Goal: Check status: Check status

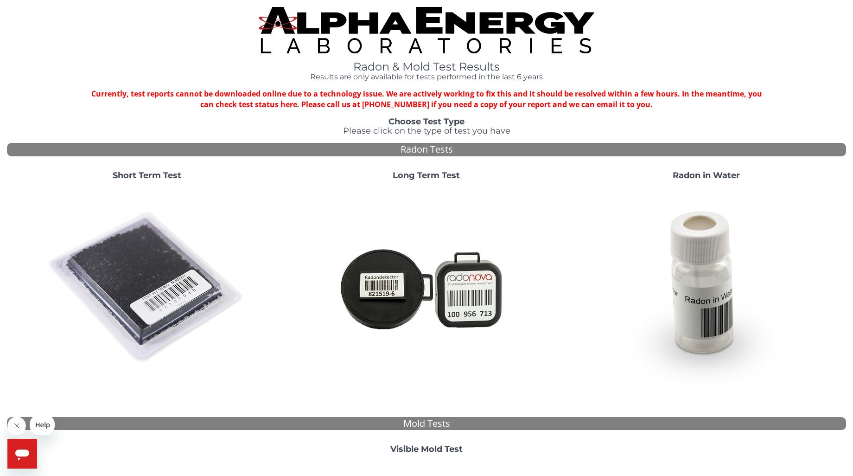
click at [147, 245] on img at bounding box center [146, 287] width 199 height 199
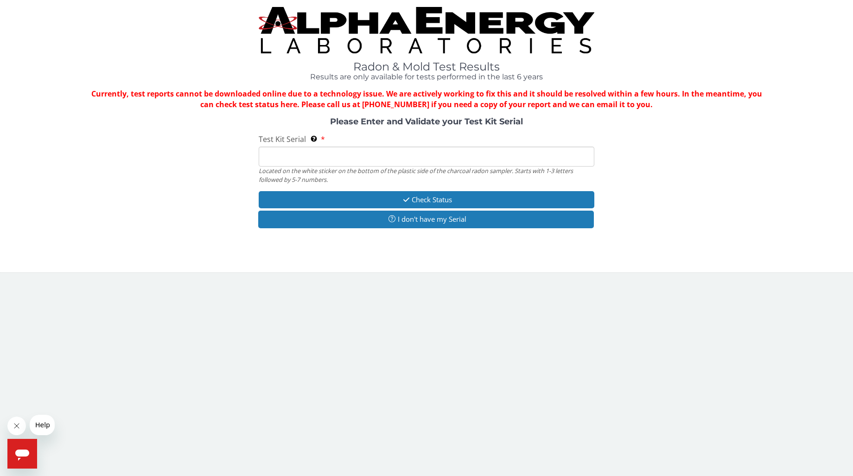
click at [287, 151] on input "Test Kit Serial Located on the white sticker on the bottom of the plastic side …" at bounding box center [427, 157] width 336 height 20
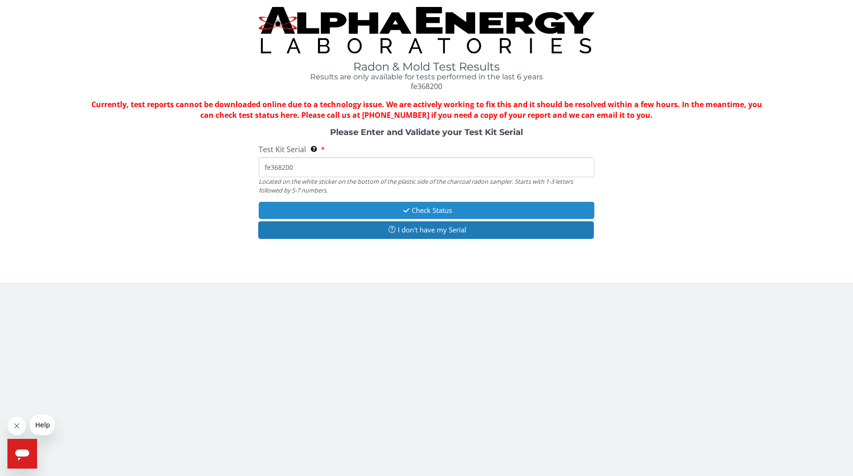
type input "fe368200"
click at [408, 210] on icon "button" at bounding box center [406, 210] width 11 height 7
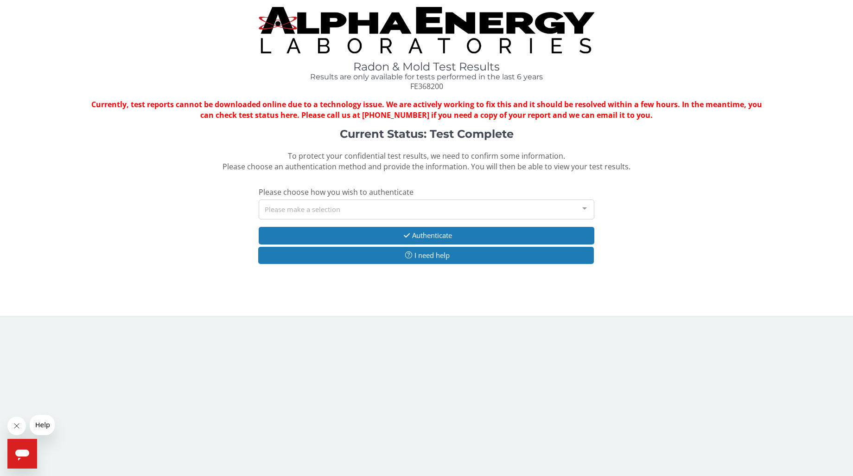
click at [372, 207] on div "Please make a selection" at bounding box center [427, 209] width 336 height 20
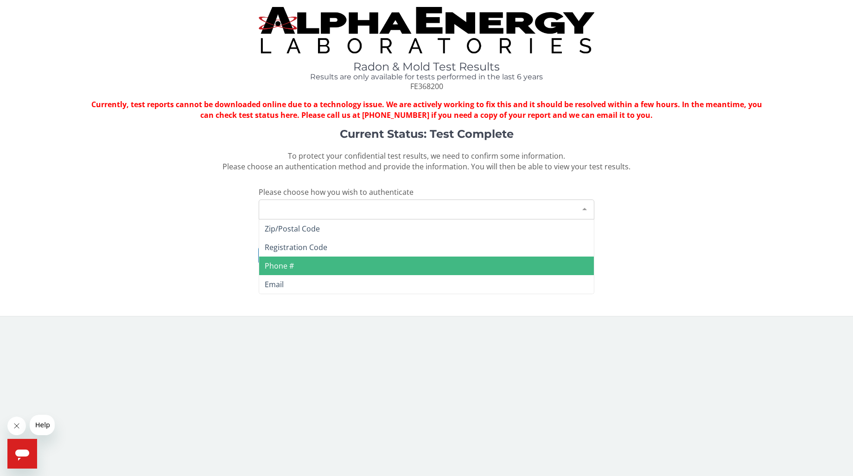
click at [295, 268] on span "Phone #" at bounding box center [426, 266] width 335 height 19
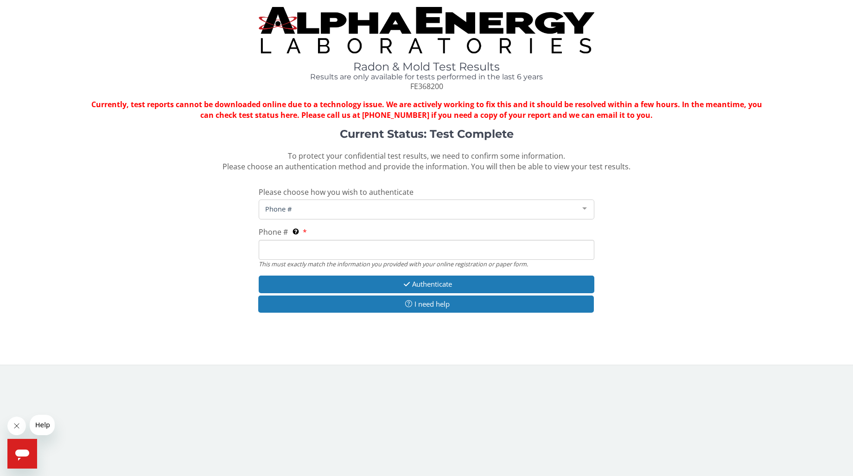
click at [322, 251] on input "Phone # This must exactly match the information you provided with your online r…" at bounding box center [427, 250] width 336 height 20
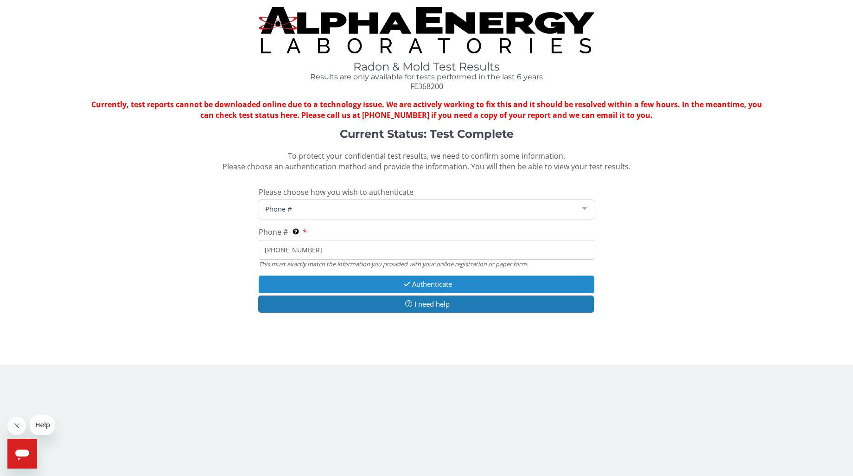
type input "[PHONE_NUMBER]"
click at [446, 282] on button "Authenticate" at bounding box center [427, 284] width 336 height 17
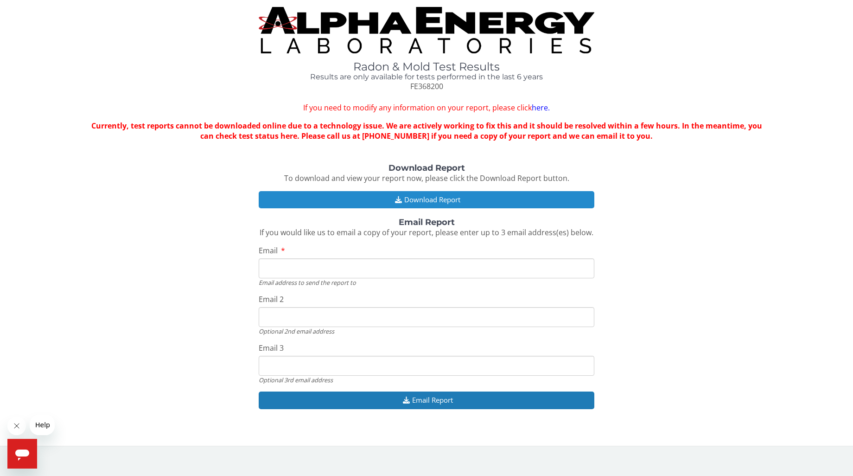
click at [387, 199] on button "Download Report" at bounding box center [427, 199] width 336 height 17
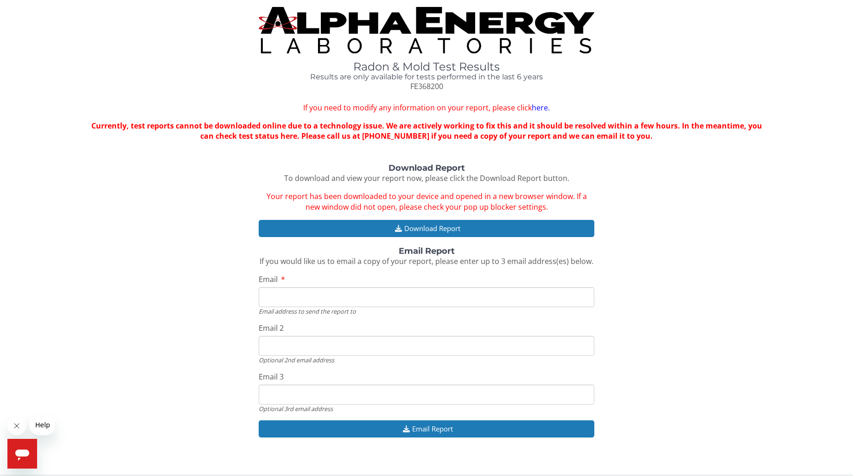
click at [303, 299] on input "Email" at bounding box center [427, 297] width 336 height 20
click at [83, 252] on div "Download Report To download and view your report now, please click the Download…" at bounding box center [427, 305] width 840 height 283
